Goal: Information Seeking & Learning: Understand process/instructions

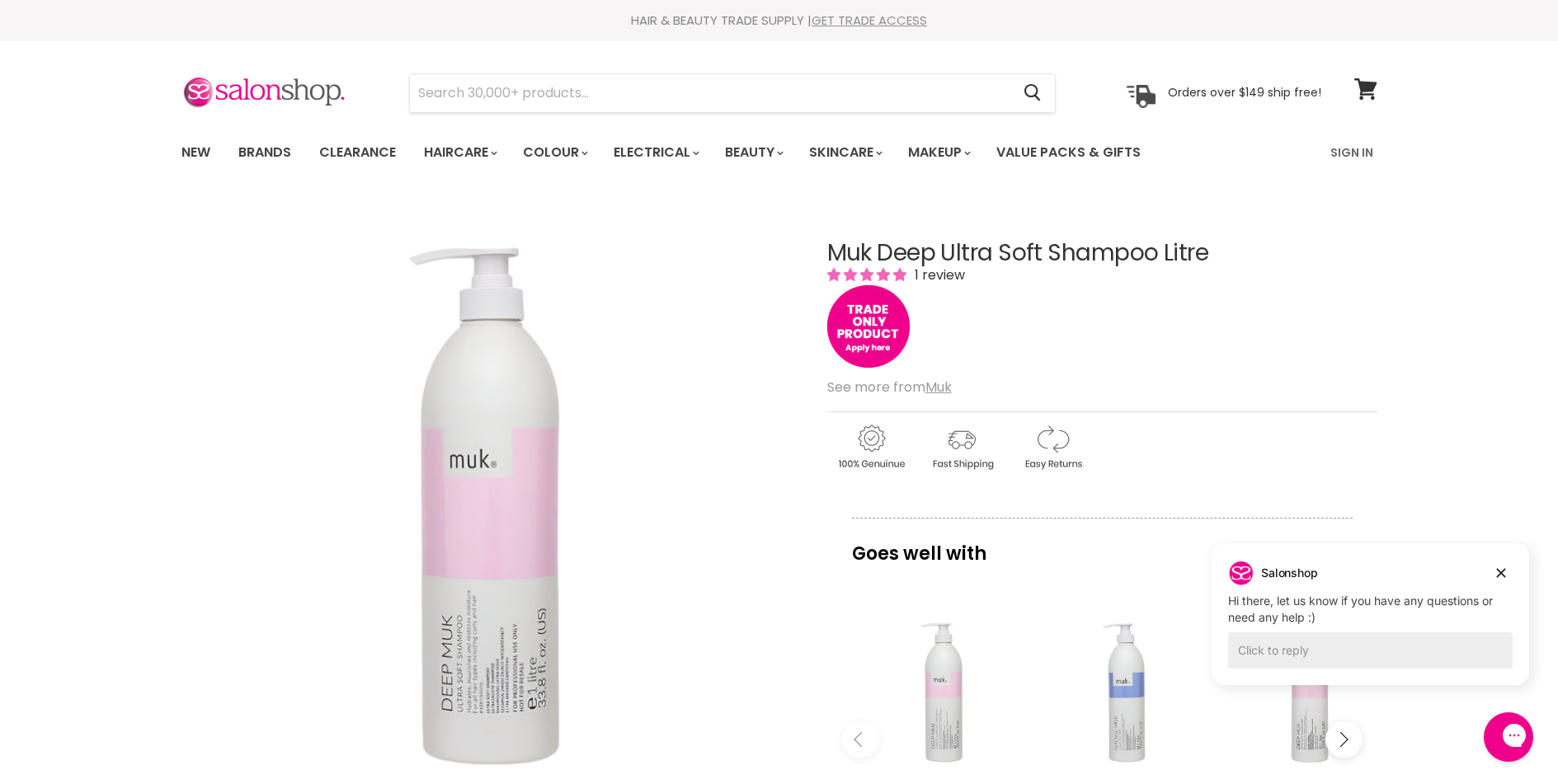
click at [883, 27] on link "GET TRADE ACCESS" at bounding box center [870, 20] width 116 height 17
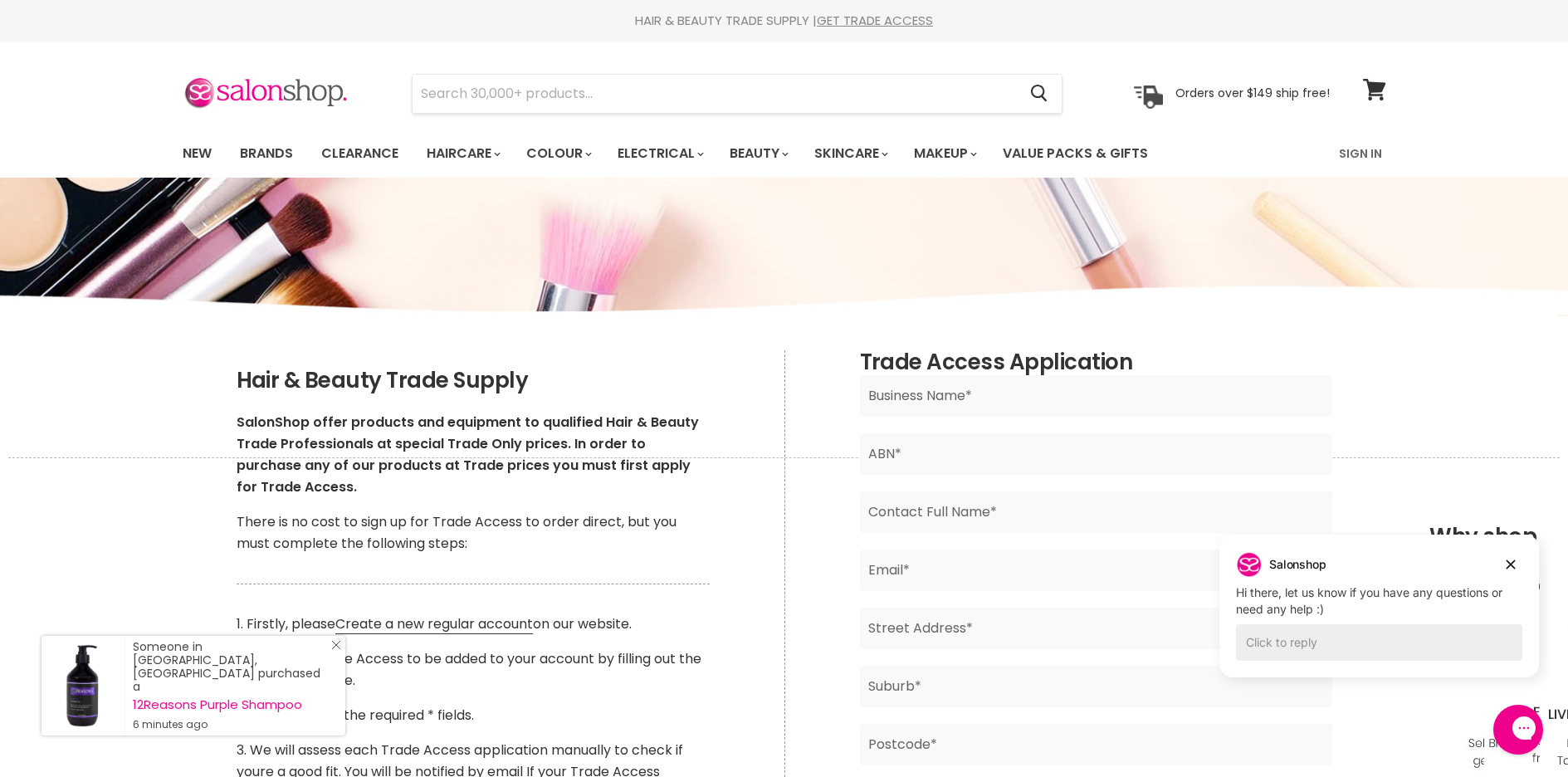
click at [334, 650] on icon "Close Icon" at bounding box center [336, 645] width 10 height 10
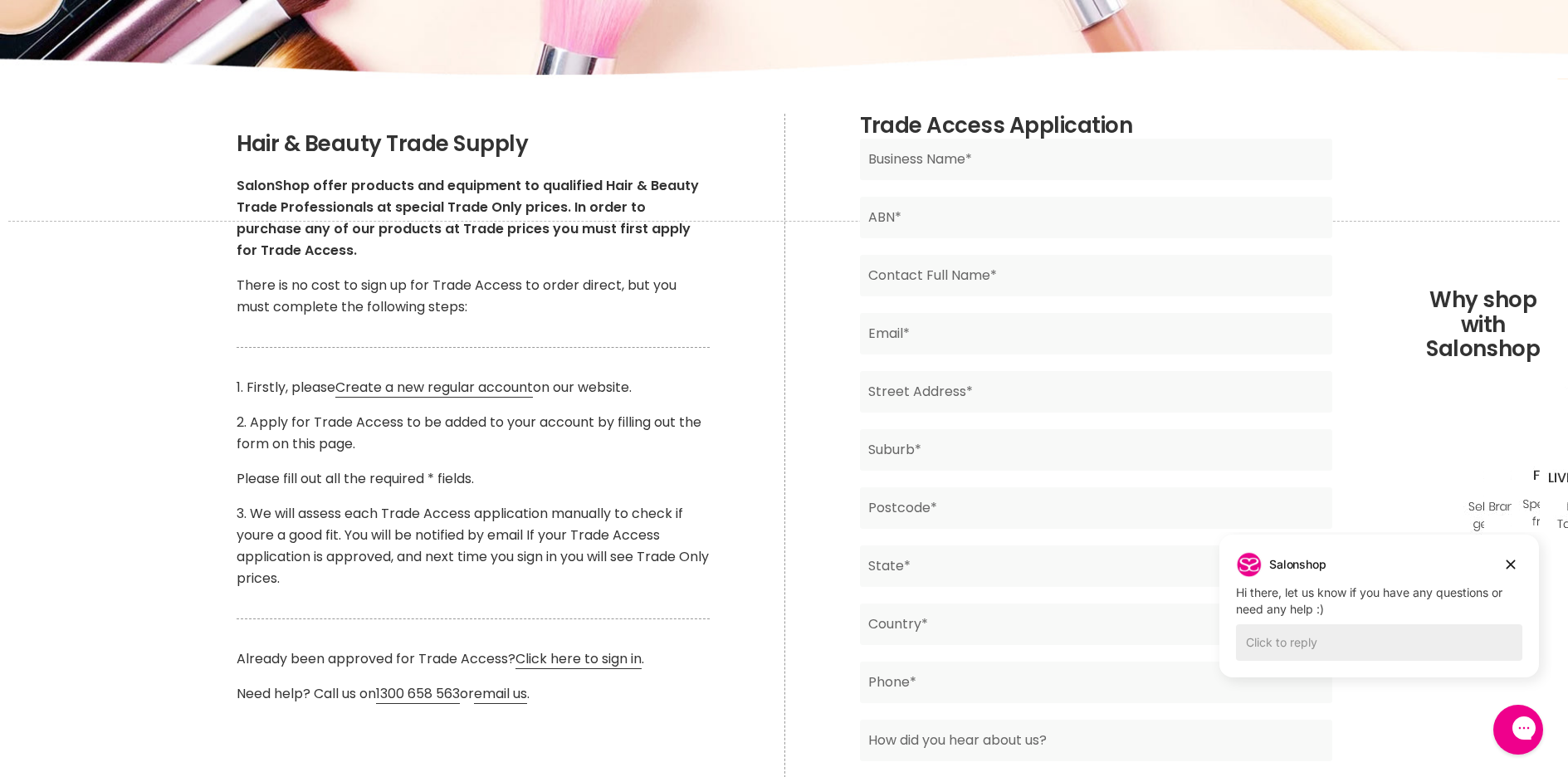
scroll to position [277, 0]
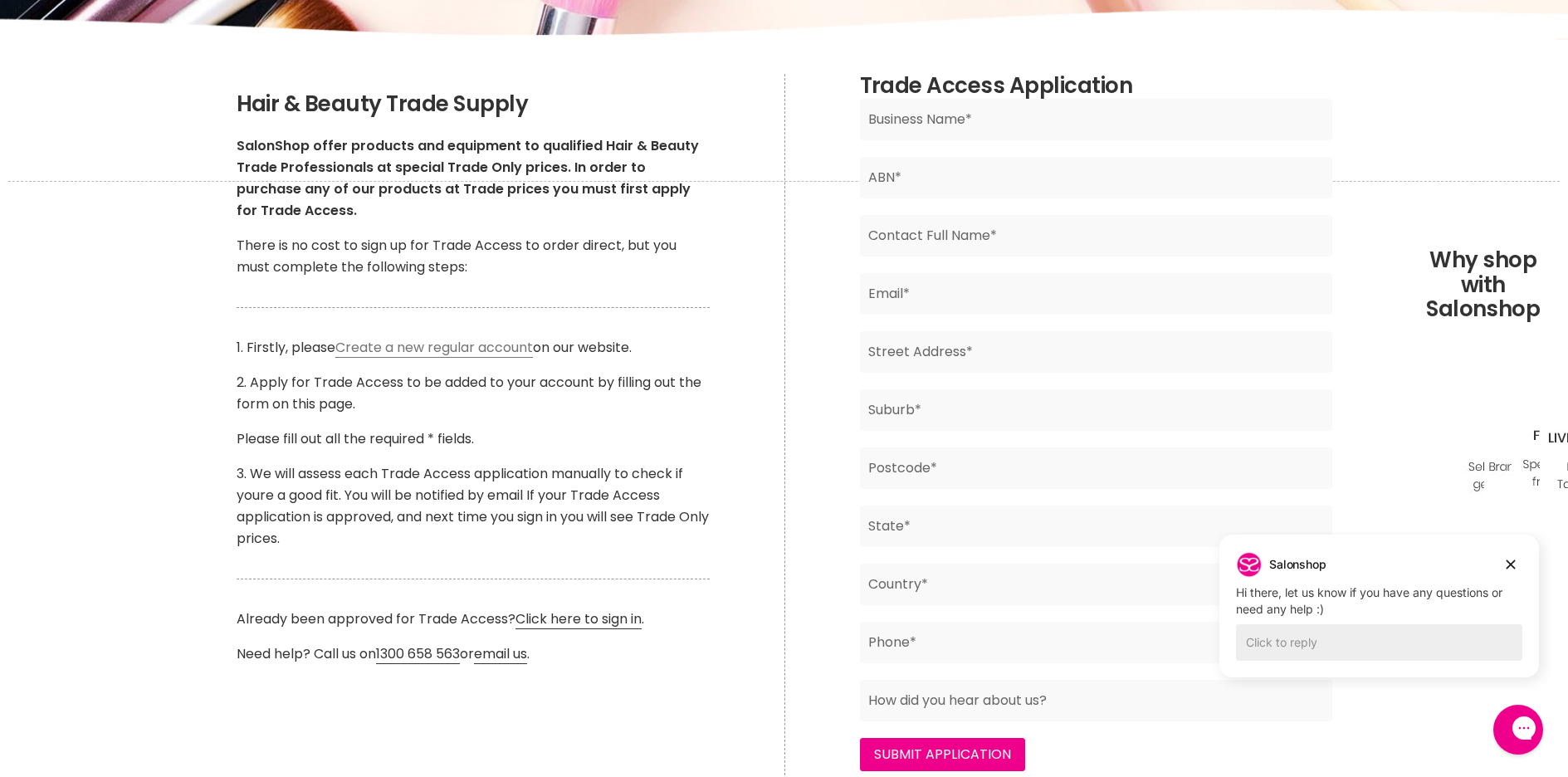
click at [473, 350] on link "Create a new regular account" at bounding box center [434, 348] width 198 height 20
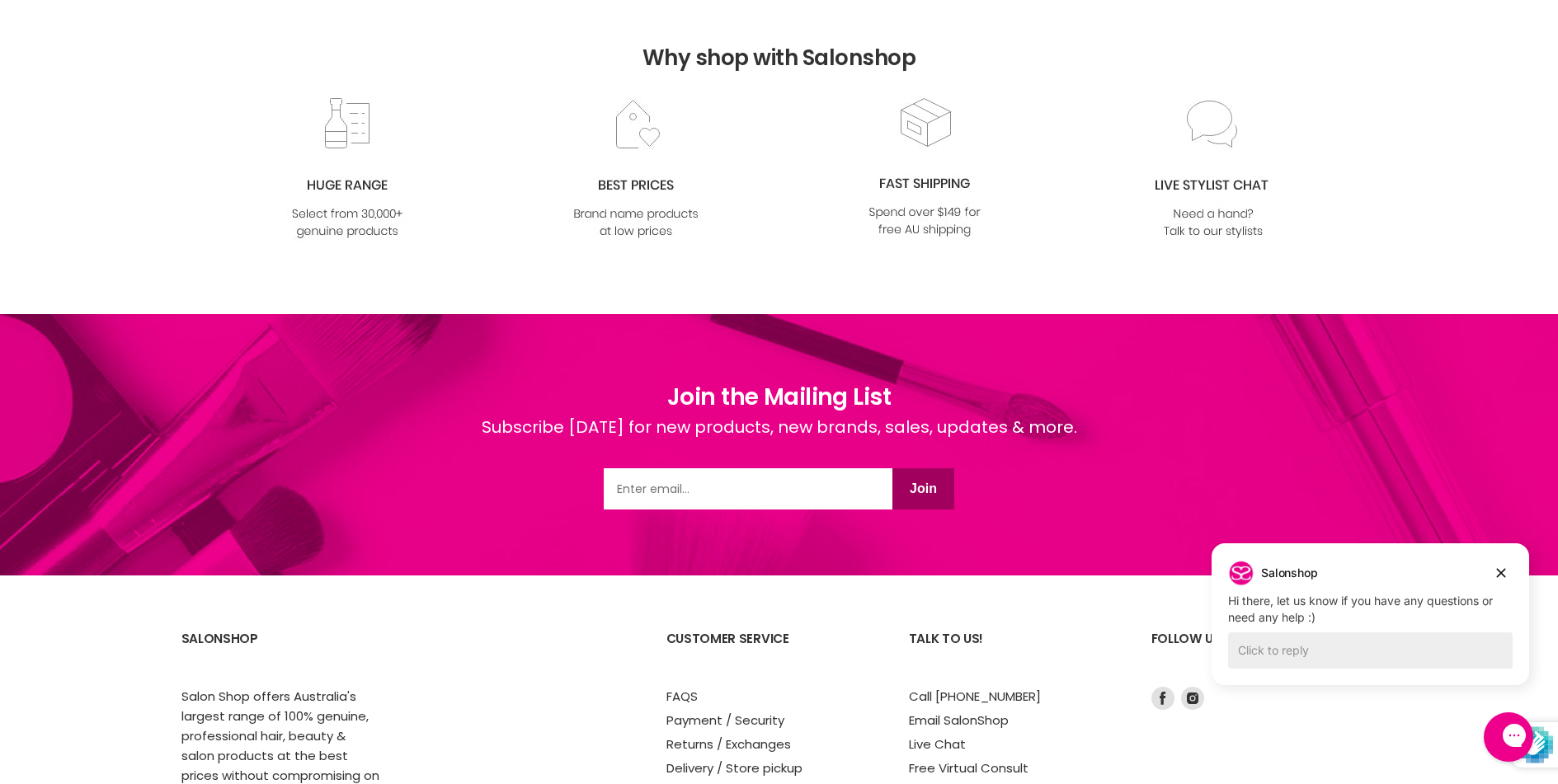
scroll to position [1374, 0]
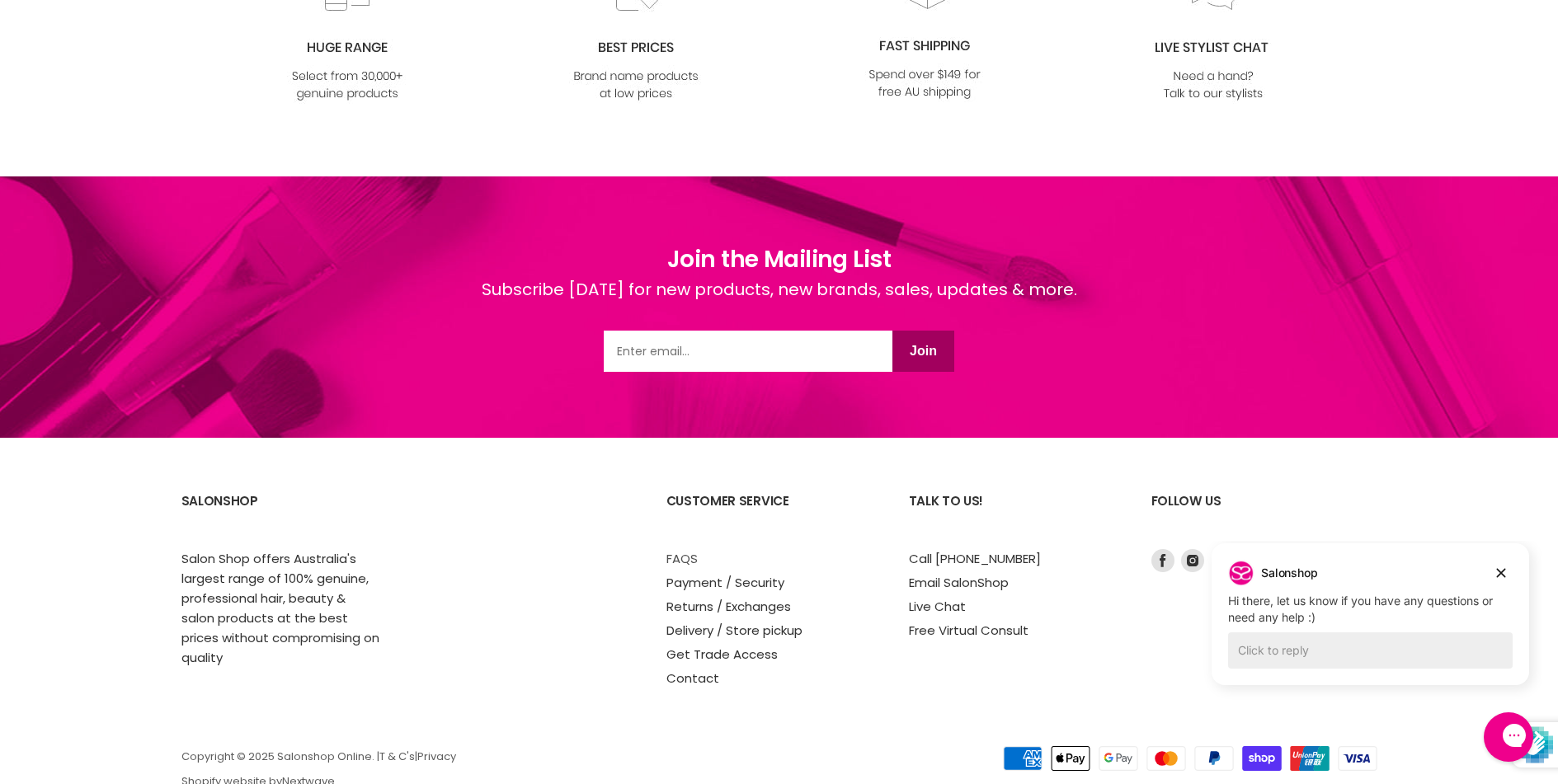
click at [680, 561] on link "FAQS" at bounding box center [681, 558] width 31 height 17
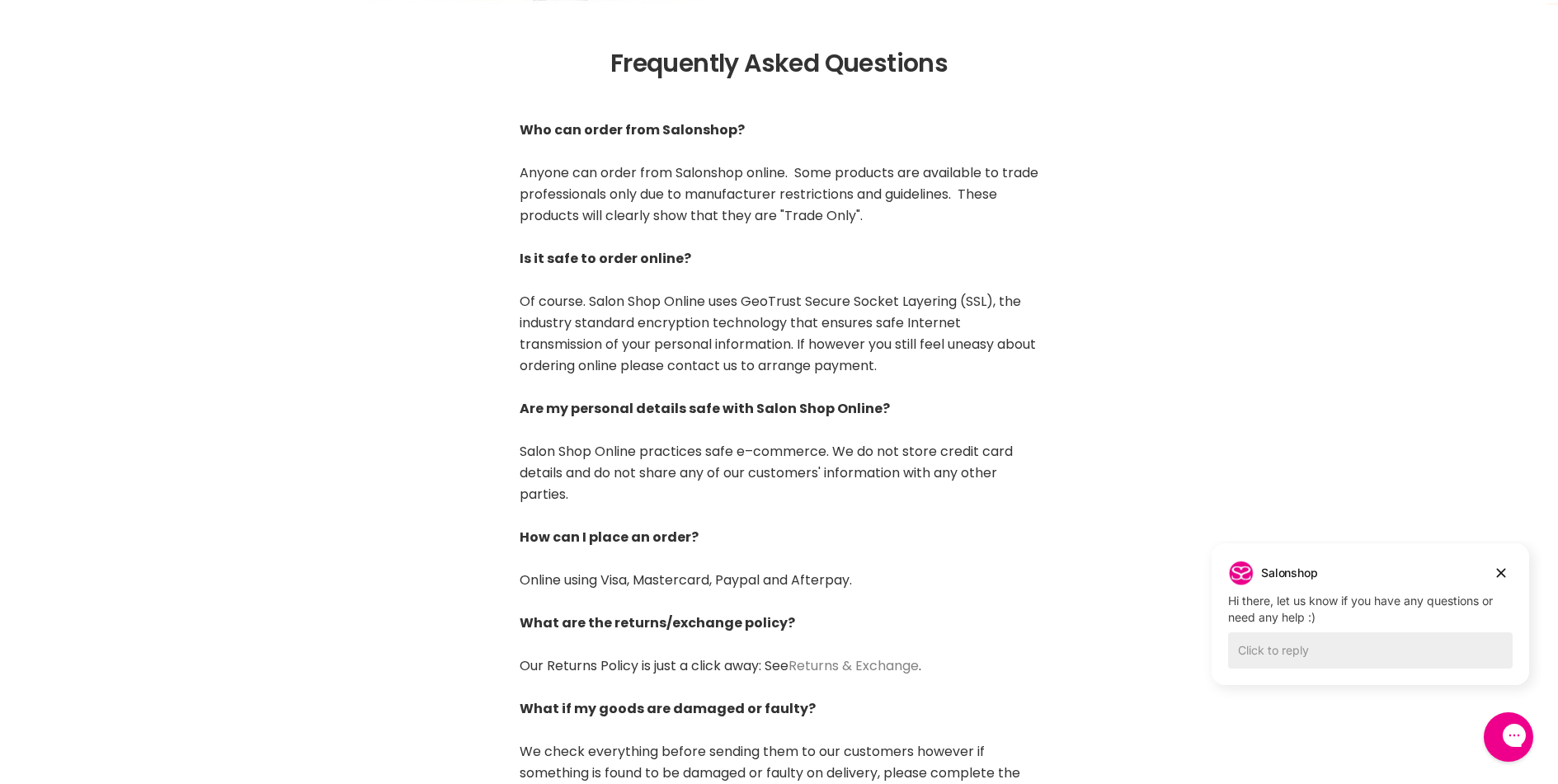
scroll to position [275, 0]
